Goal: Complete application form

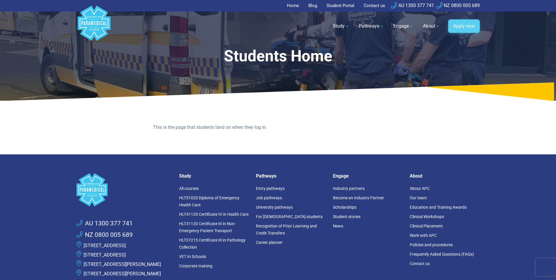
click at [460, 27] on link "Apply now" at bounding box center [464, 25] width 32 height 13
